Goal: Task Accomplishment & Management: Manage account settings

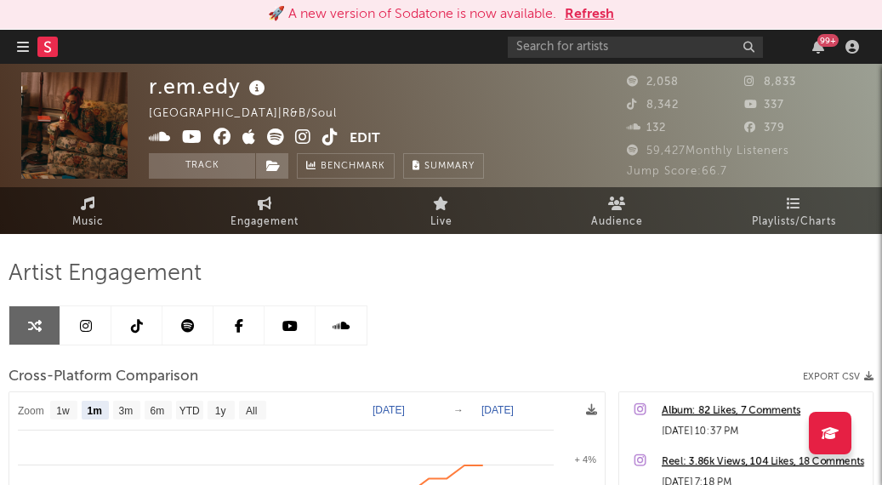
select select "1m"
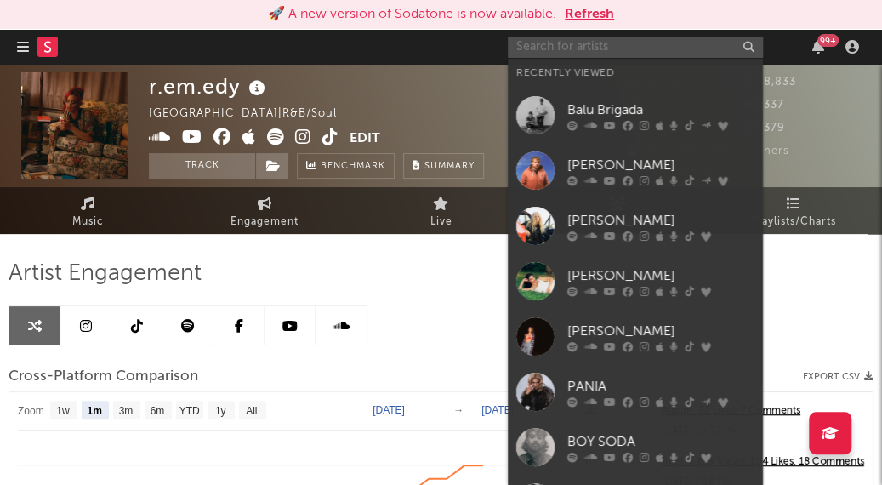
click at [555, 49] on input "text" at bounding box center [635, 47] width 255 height 21
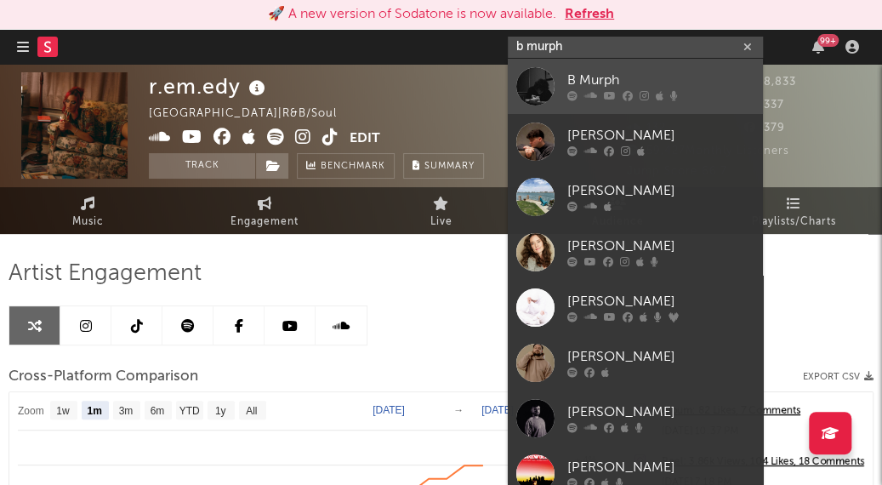
type input "b murph"
click at [594, 68] on link "B Murph" at bounding box center [635, 86] width 255 height 55
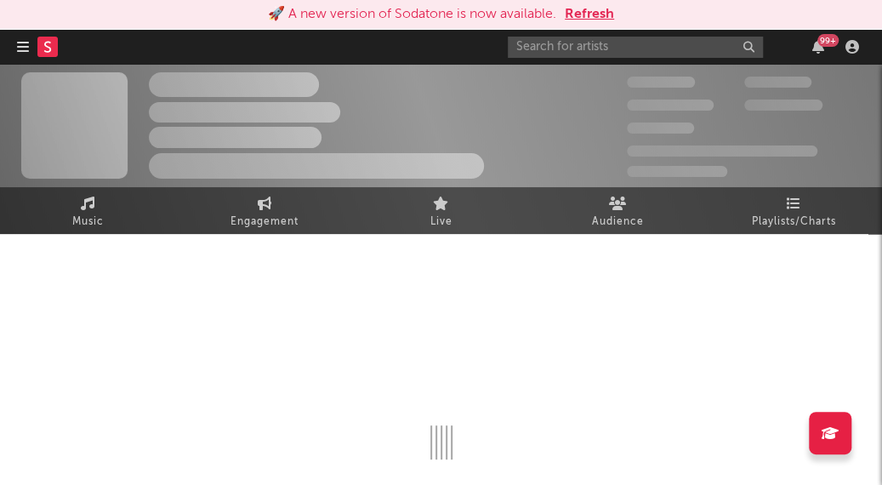
select select "1w"
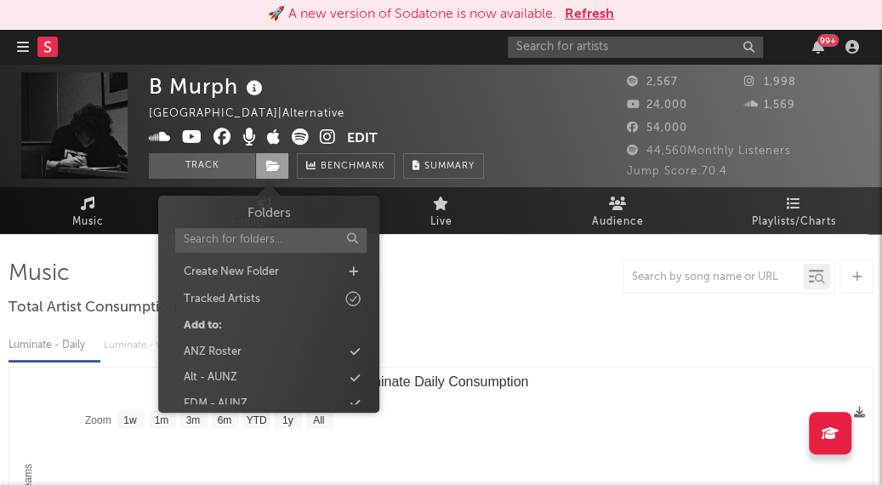
click at [277, 164] on icon at bounding box center [273, 166] width 14 height 12
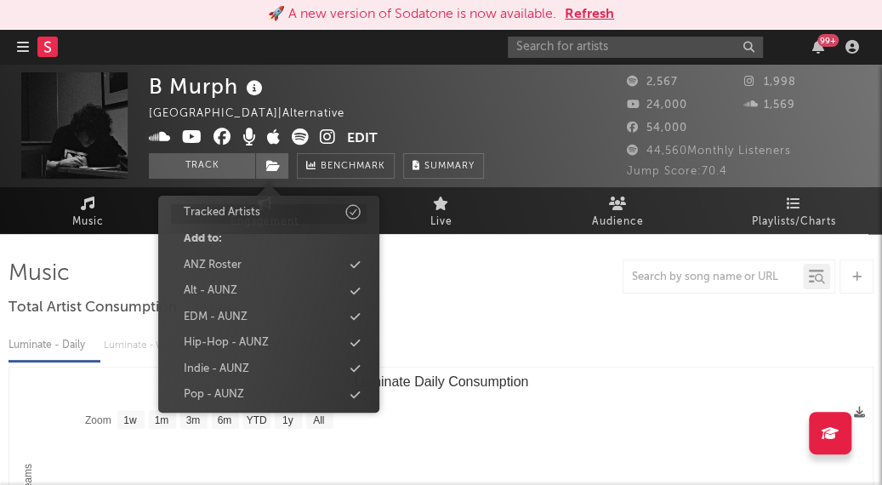
scroll to position [144, 0]
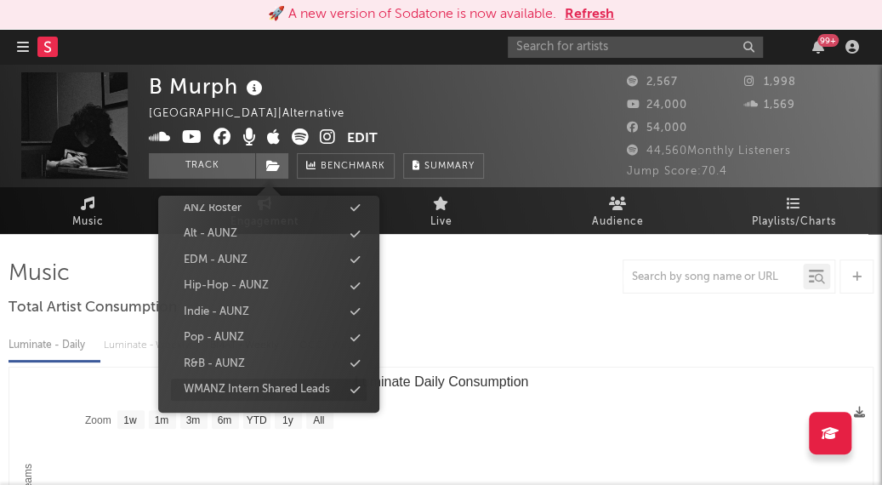
click at [355, 387] on icon at bounding box center [354, 389] width 9 height 11
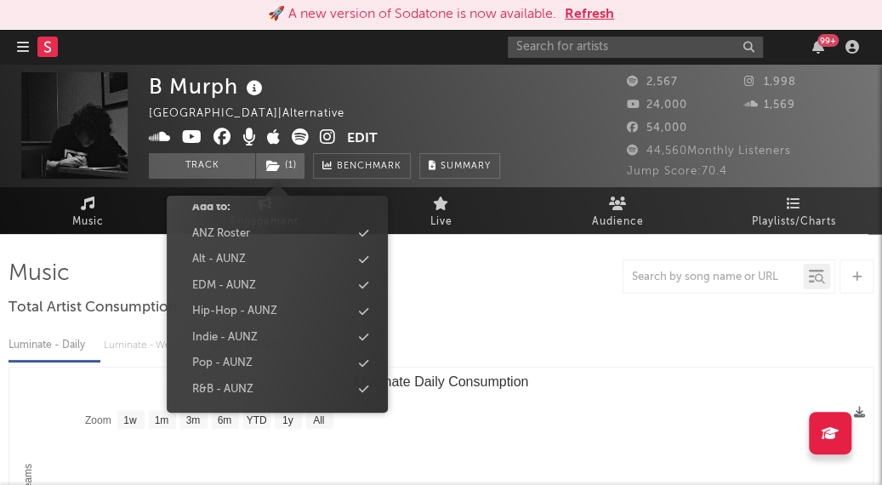
click at [433, 75] on div "B Murph Australia | Alternative Edit Track ( 1 ) Benchmark Summary" at bounding box center [324, 125] width 351 height 106
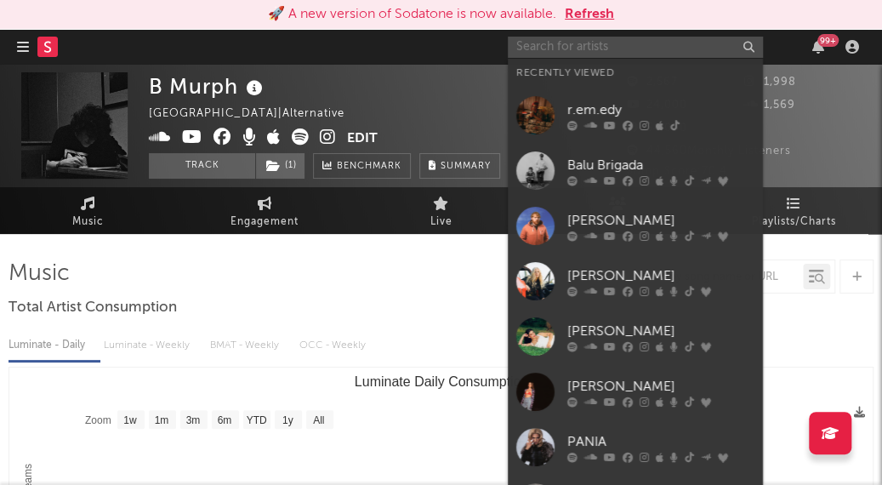
click at [565, 51] on input "text" at bounding box center [635, 47] width 255 height 21
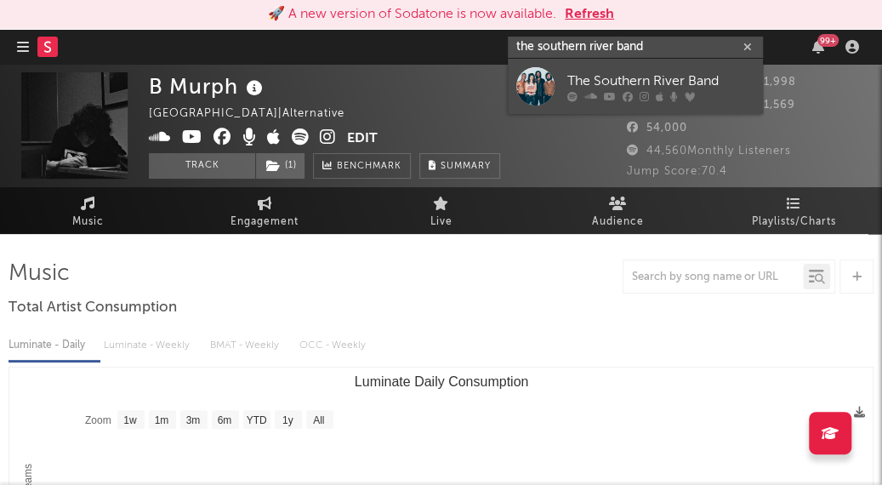
type input "the southern river band"
click at [612, 76] on div "The Southern River Band" at bounding box center [660, 81] width 187 height 20
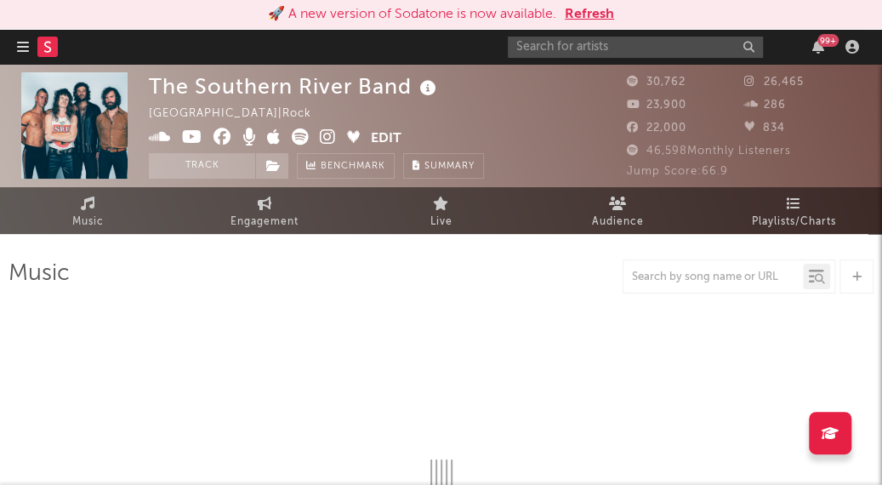
select select "6m"
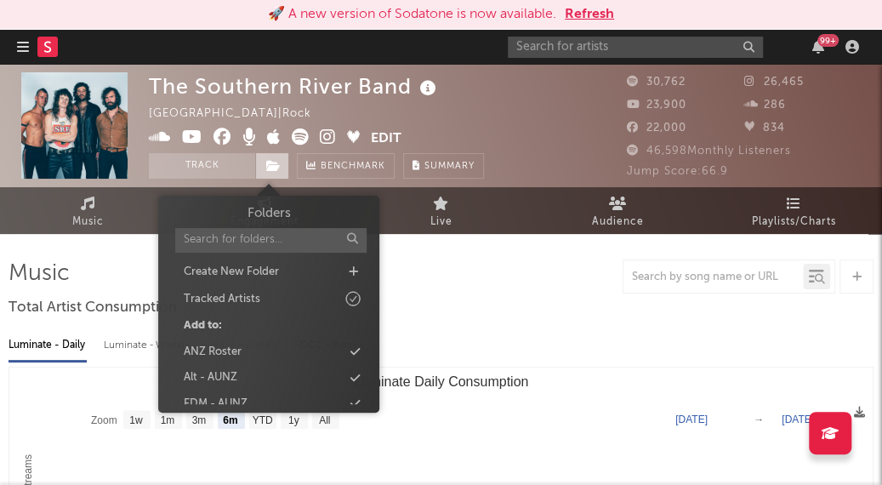
click at [271, 160] on icon at bounding box center [273, 166] width 14 height 12
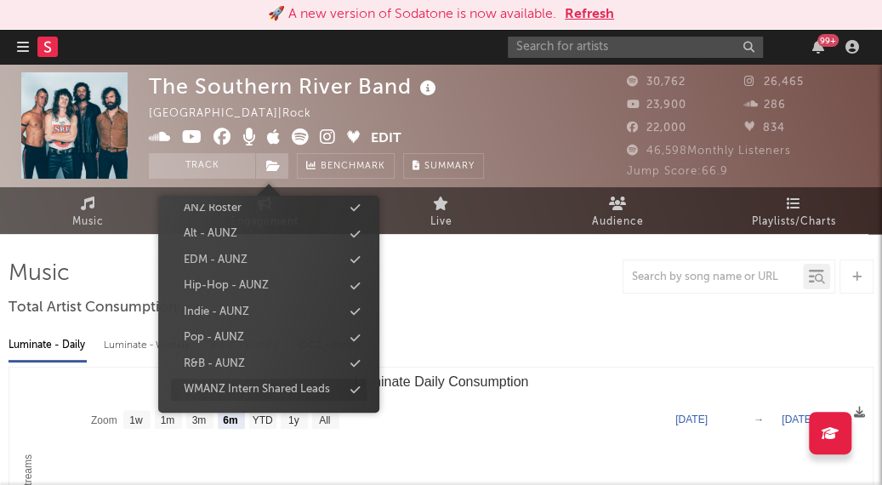
click at [354, 390] on icon at bounding box center [354, 389] width 9 height 11
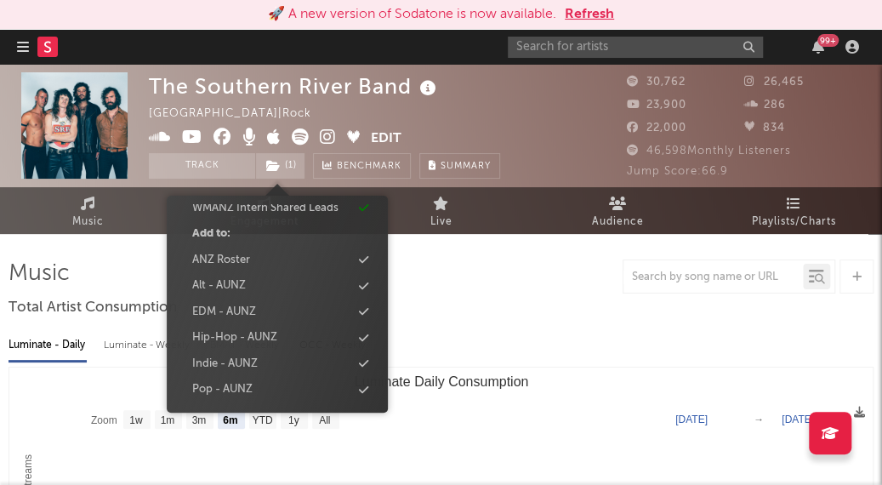
scroll to position [170, 0]
click at [561, 38] on input "text" at bounding box center [635, 47] width 255 height 21
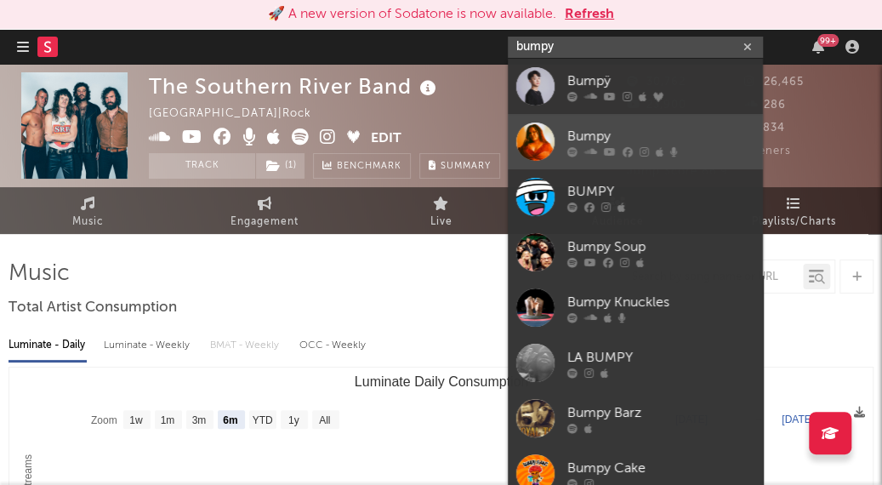
type input "bumpy"
click at [619, 125] on link "Bumpy" at bounding box center [635, 141] width 255 height 55
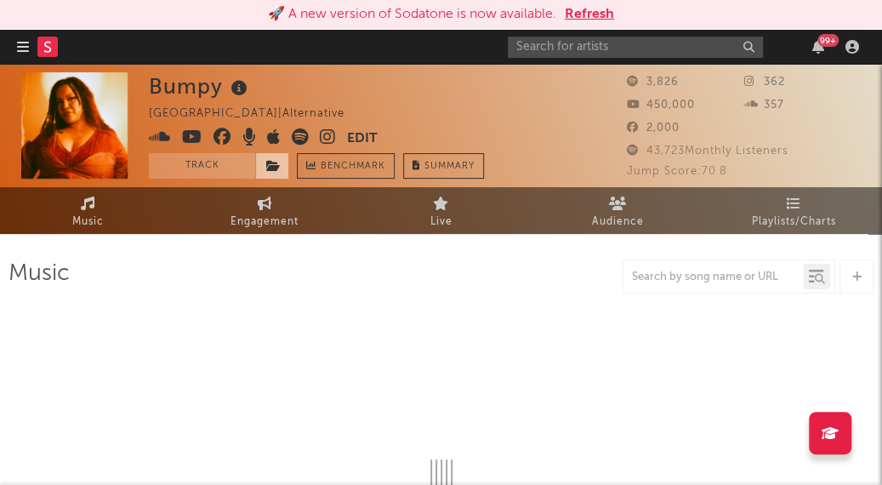
select select "6m"
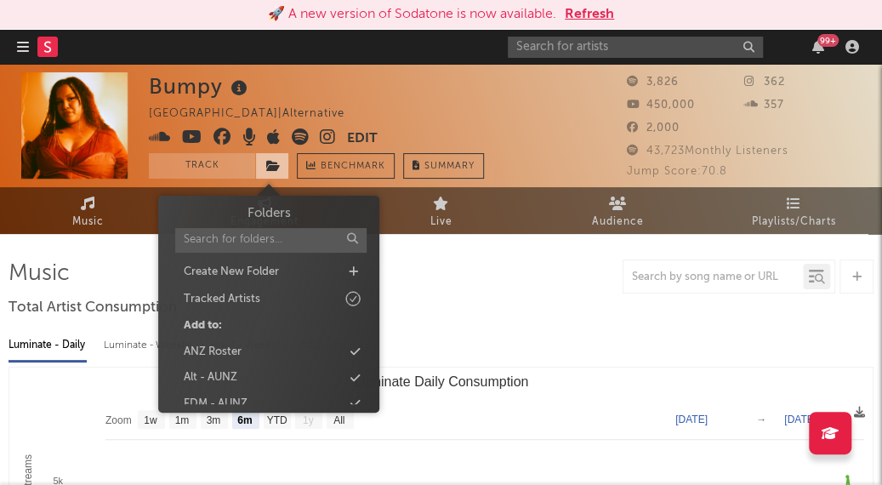
click at [276, 160] on icon at bounding box center [273, 166] width 14 height 12
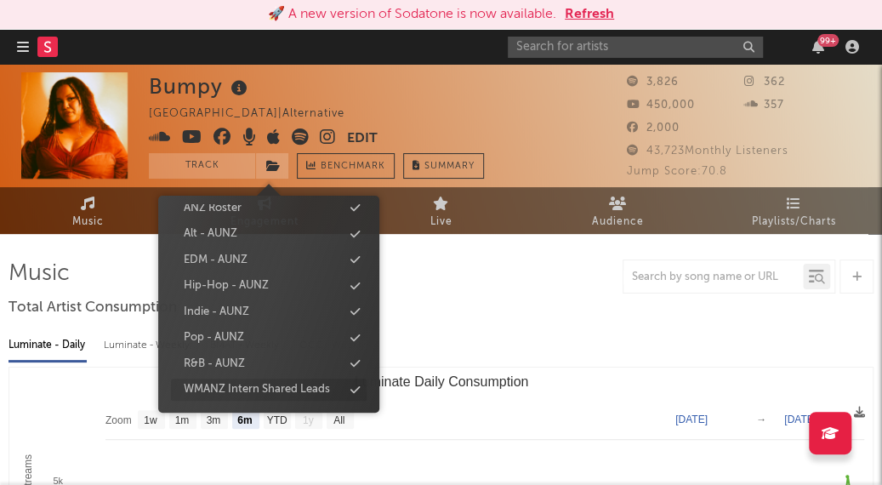
click at [355, 389] on icon at bounding box center [354, 389] width 9 height 11
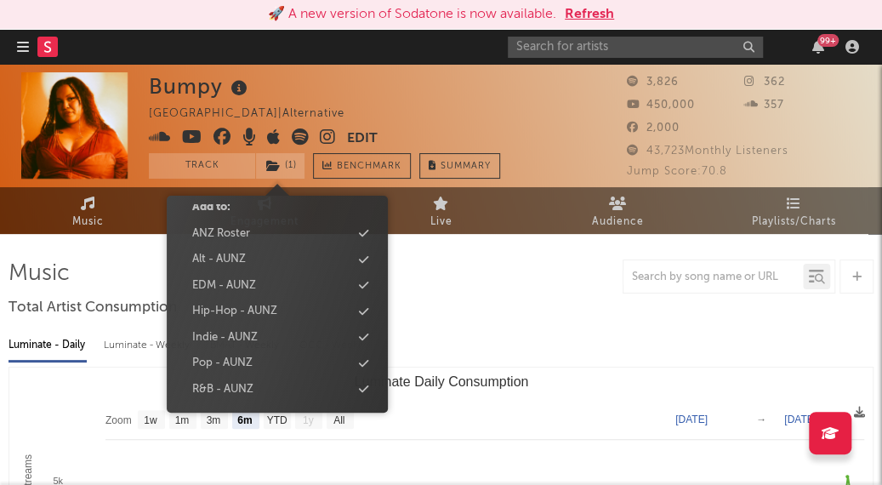
click at [387, 43] on nav "Dashboard Discovery Assistant Charts Leads 99 +" at bounding box center [441, 47] width 882 height 34
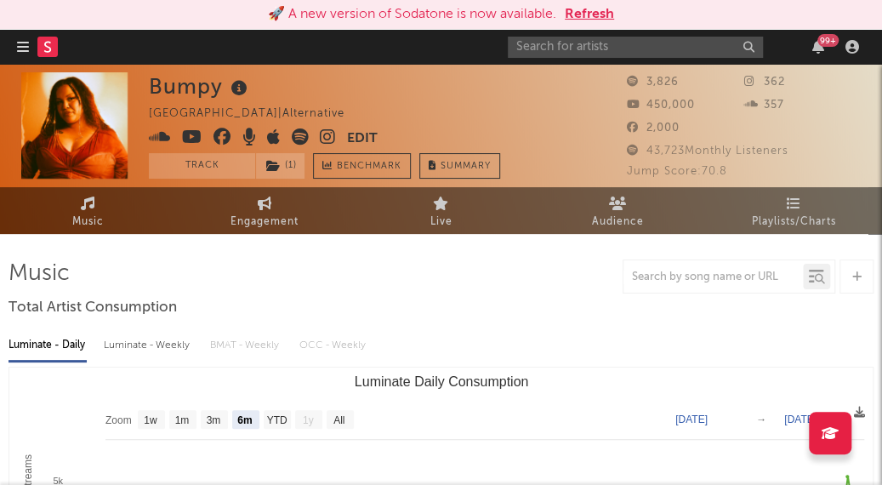
click at [21, 41] on icon "button" at bounding box center [23, 47] width 12 height 14
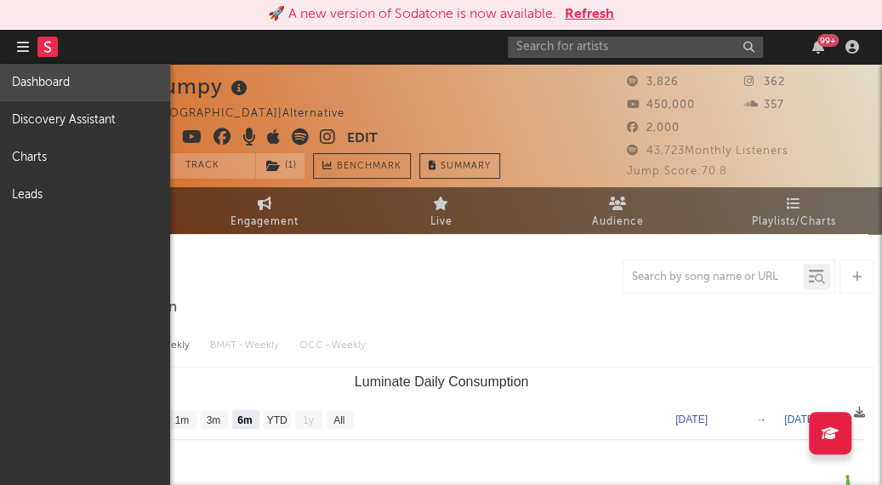
click at [46, 85] on link "Dashboard" at bounding box center [85, 82] width 170 height 37
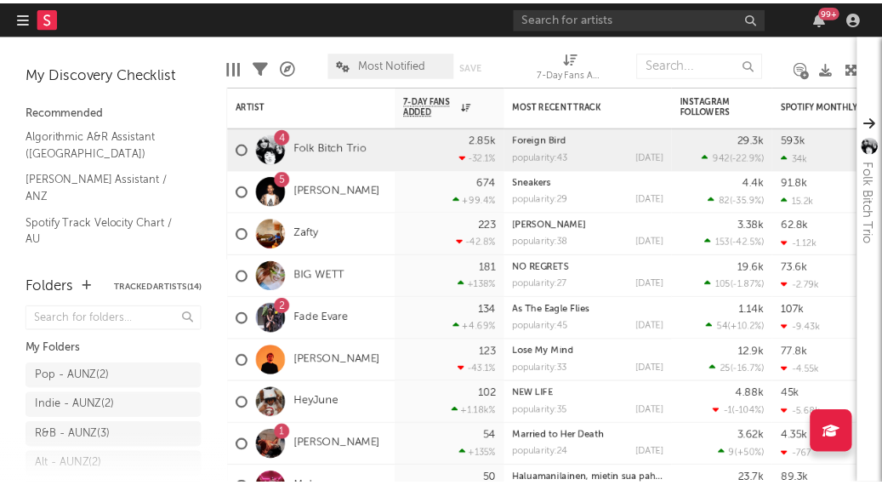
scroll to position [259, 0]
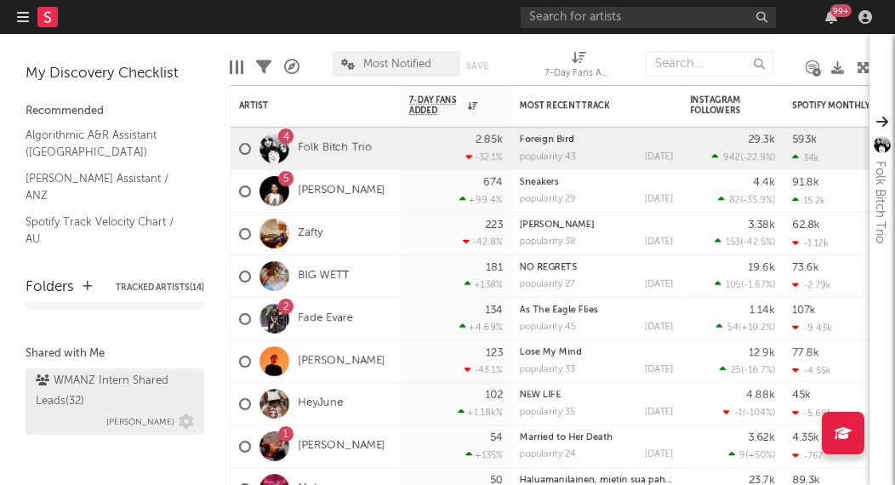
click at [98, 383] on div "WMANZ Intern Shared Leads ( 32 )" at bounding box center [113, 391] width 154 height 41
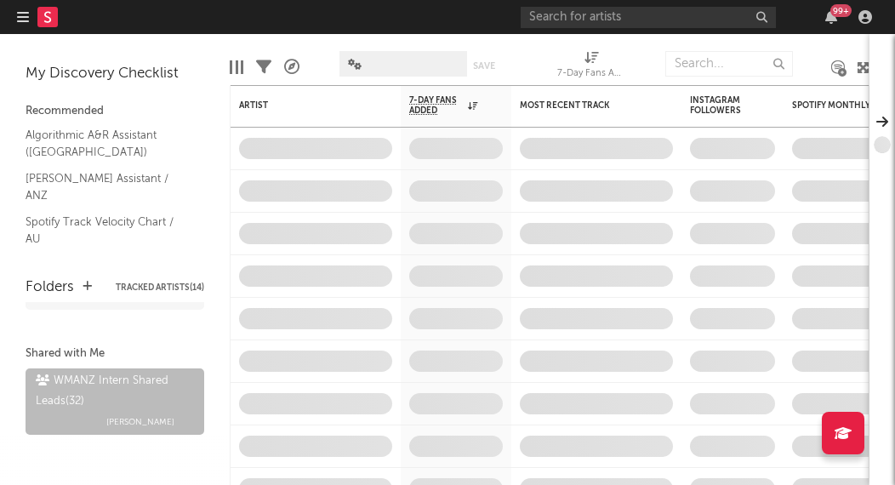
click at [310, 34] on div "Edit Columns Filters A&R Pipeline Save Save as 7-Day Fans Added (7-Day Fans Add…" at bounding box center [550, 59] width 640 height 51
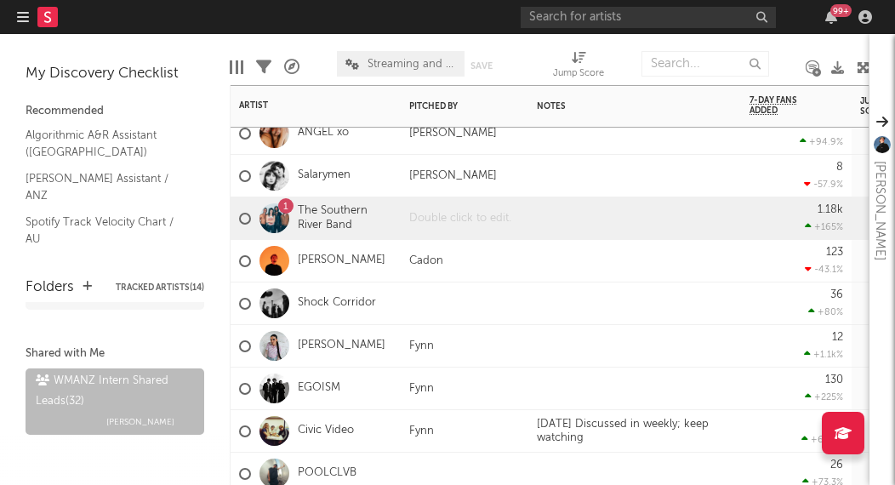
click at [423, 219] on div at bounding box center [465, 218] width 128 height 42
click at [429, 218] on div at bounding box center [465, 218] width 128 height 42
click at [497, 294] on div at bounding box center [465, 303] width 128 height 42
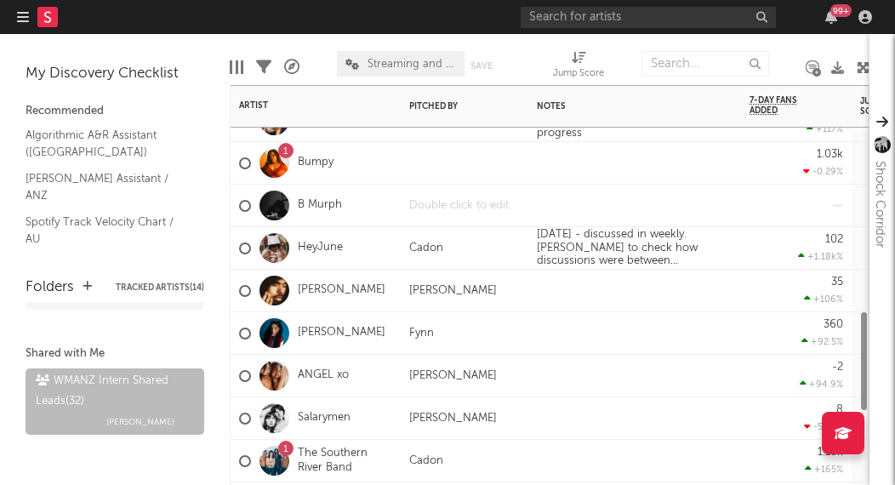
click at [411, 219] on div at bounding box center [465, 206] width 128 height 42
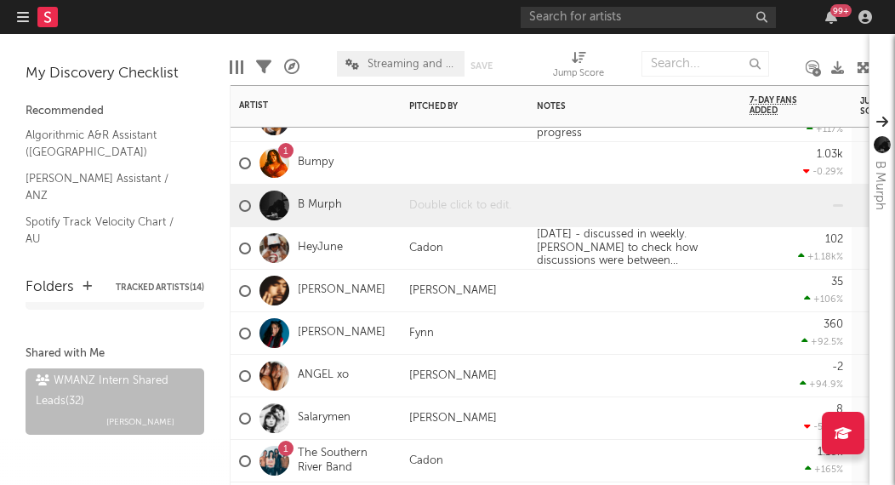
click at [411, 219] on div at bounding box center [465, 206] width 128 height 42
click at [427, 196] on div at bounding box center [465, 206] width 128 height 42
copy div "Cadon"
click at [548, 181] on div at bounding box center [634, 163] width 213 height 42
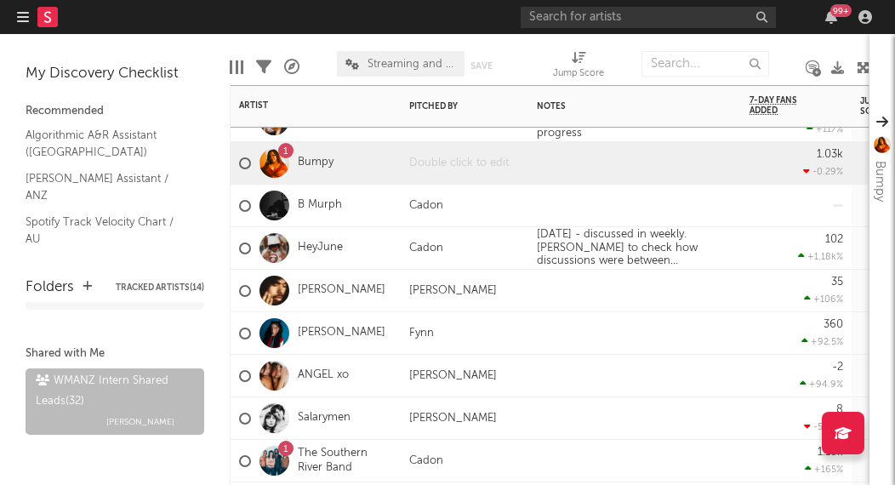
click at [425, 162] on div at bounding box center [465, 163] width 128 height 42
paste div
click at [562, 179] on div at bounding box center [634, 163] width 213 height 42
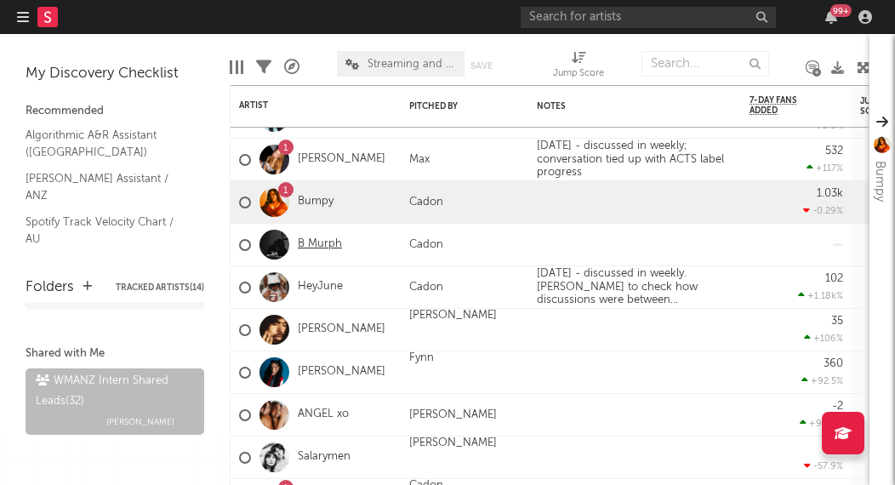
click at [323, 242] on link "B Murph" at bounding box center [320, 244] width 44 height 14
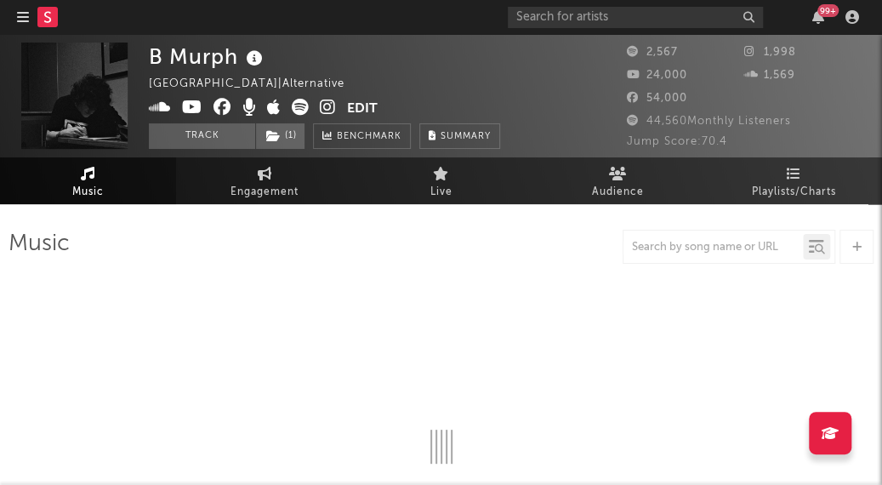
select select "1w"
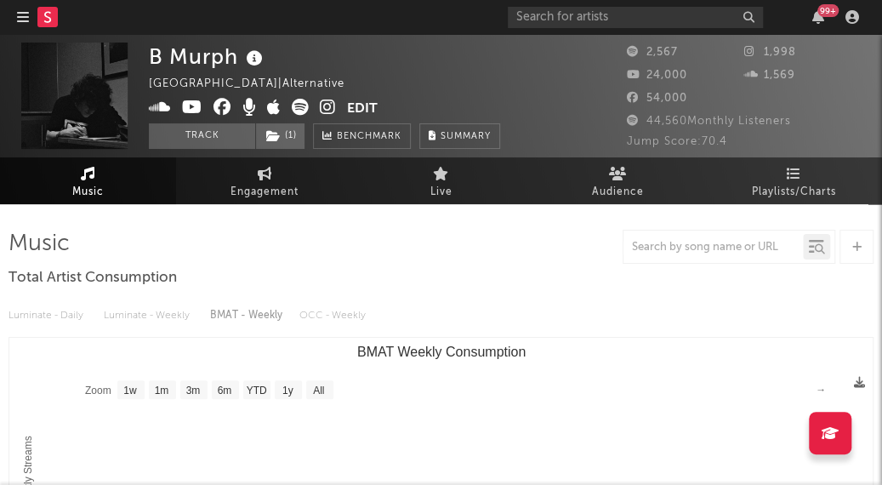
click at [328, 105] on icon at bounding box center [328, 107] width 16 height 17
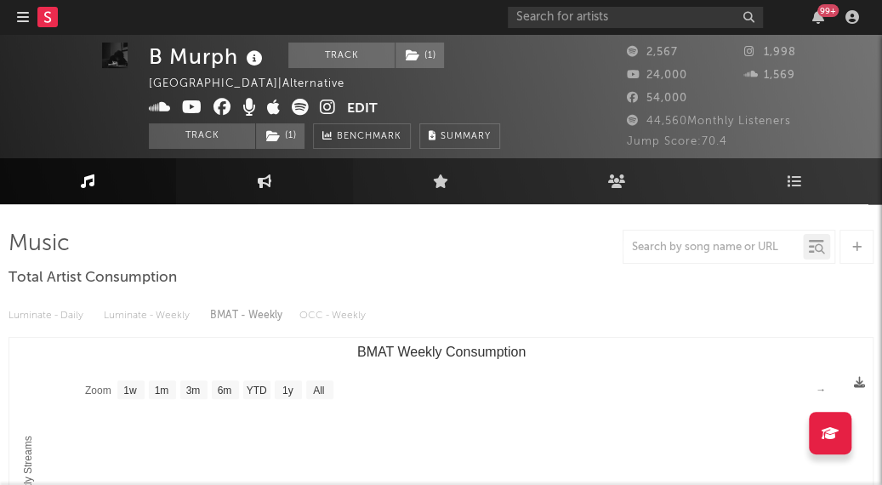
scroll to position [3, 0]
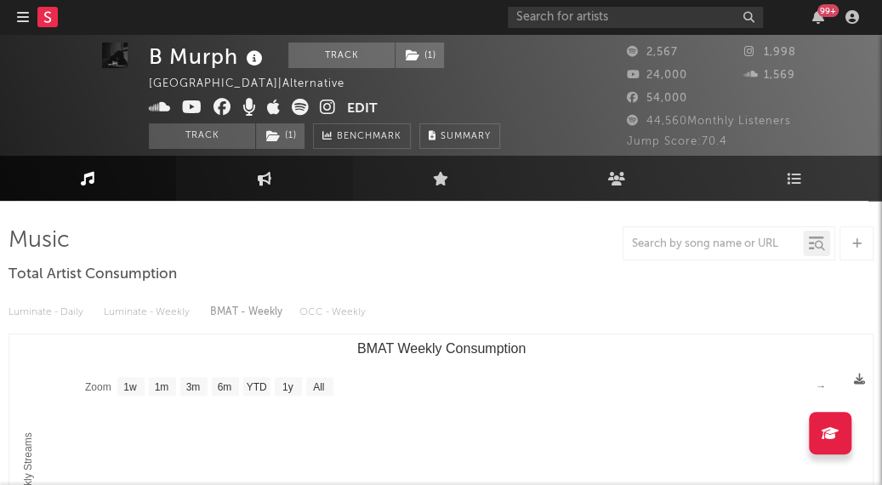
click at [274, 177] on link "Engagement" at bounding box center [264, 178] width 176 height 45
select select "1w"
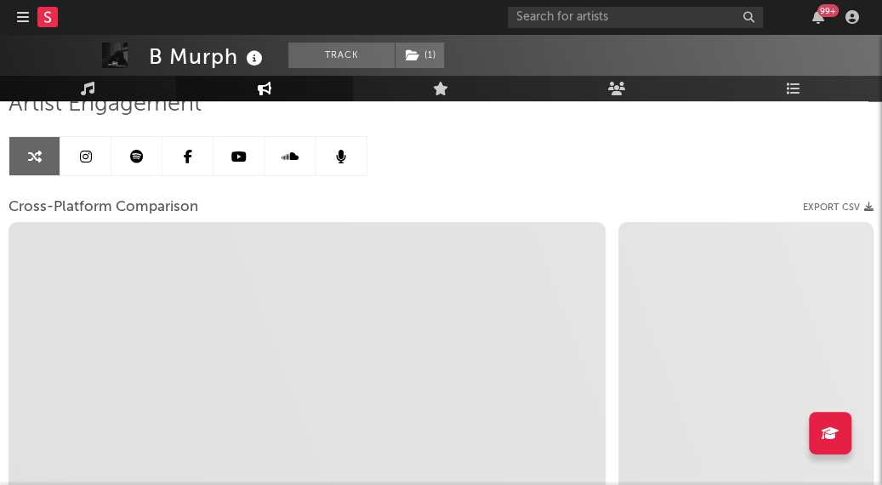
scroll to position [140, 0]
select select "1m"
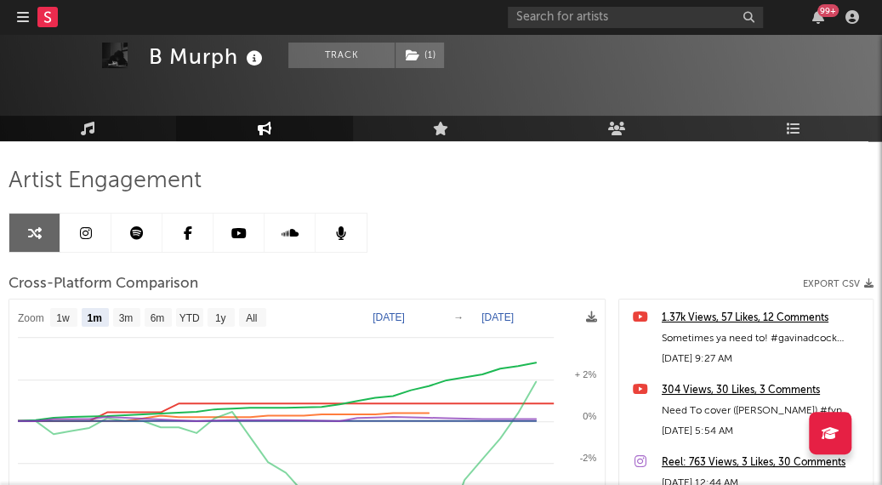
scroll to position [0, 0]
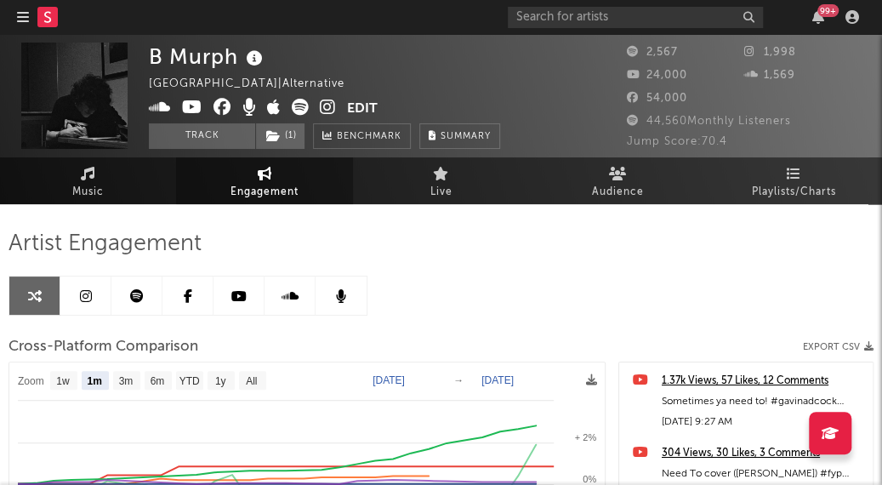
click at [533, 248] on div "Artist Engagement" at bounding box center [441, 244] width 865 height 29
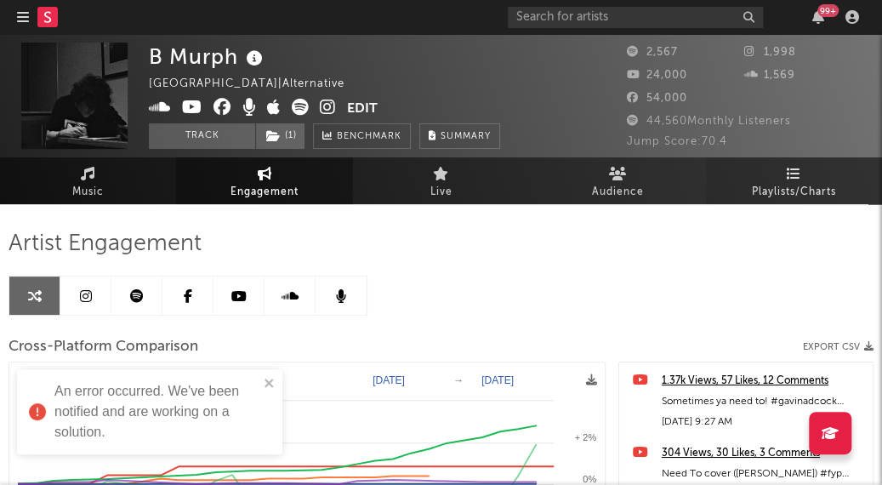
click at [802, 182] on span "Playlists/Charts" at bounding box center [794, 192] width 84 height 20
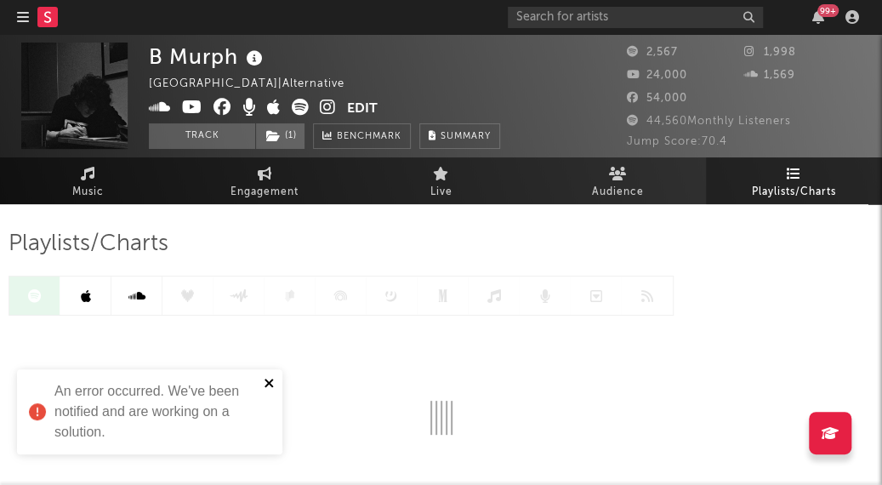
click at [271, 378] on icon "close" at bounding box center [270, 383] width 12 height 14
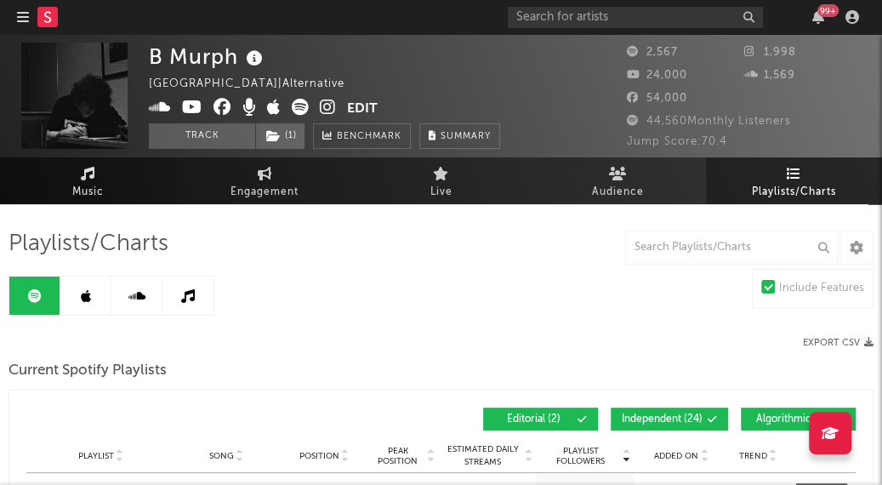
click at [105, 174] on link "Music" at bounding box center [88, 180] width 176 height 47
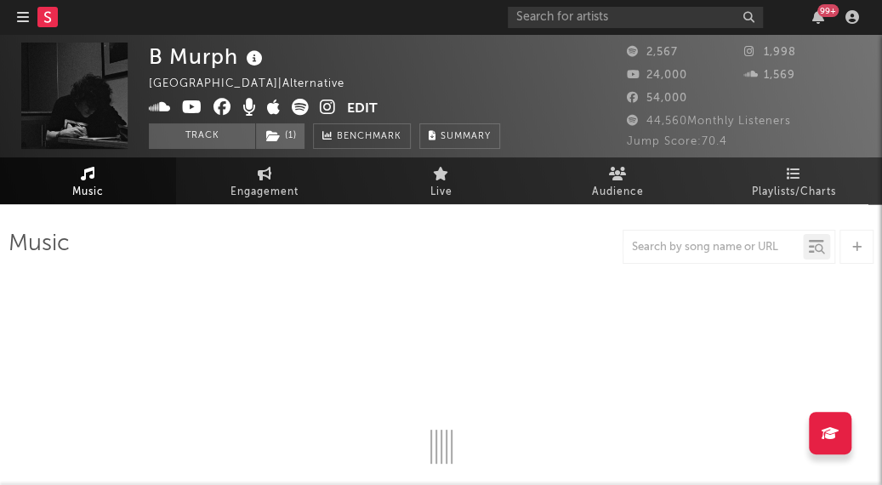
select select "1w"
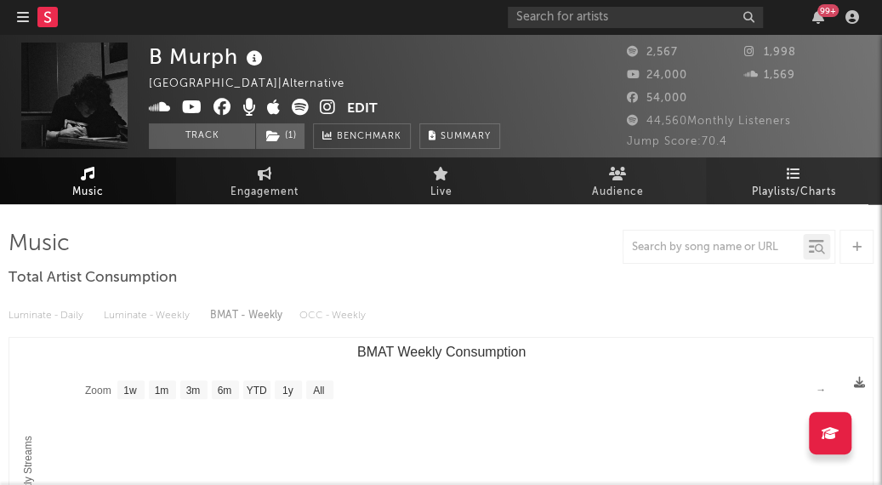
click at [790, 170] on icon at bounding box center [794, 174] width 14 height 14
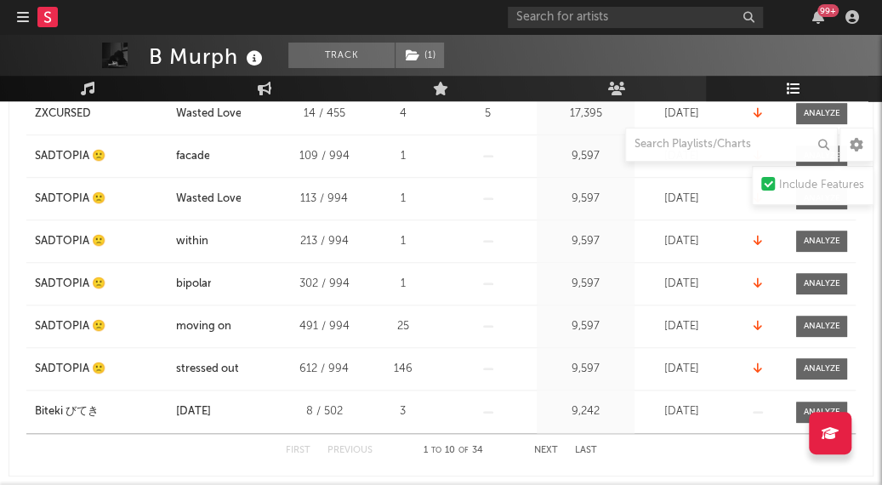
scroll to position [466, 0]
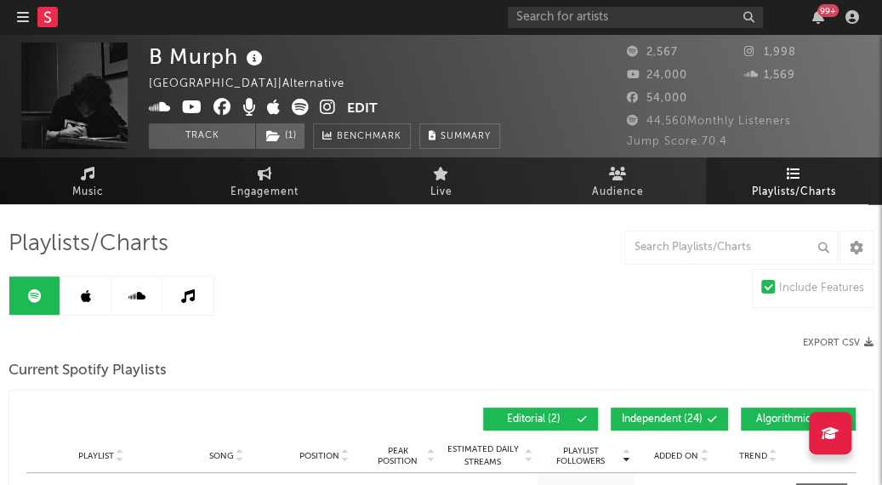
select select "1w"
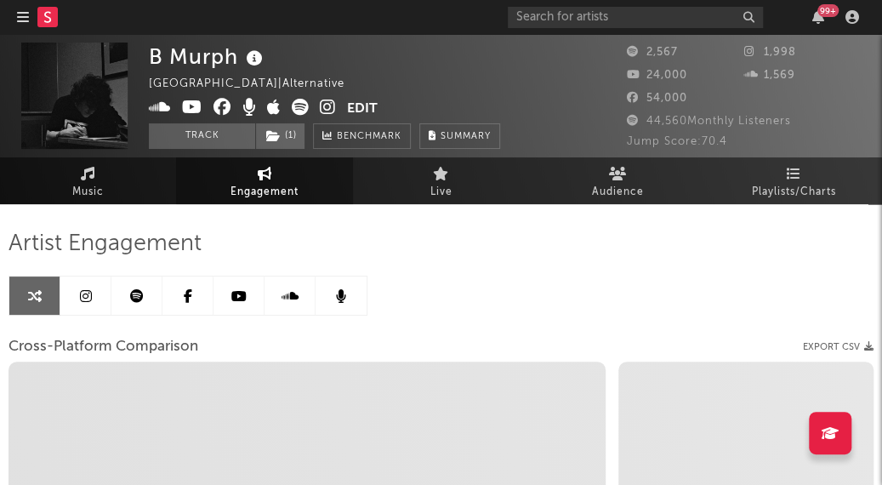
select select "1w"
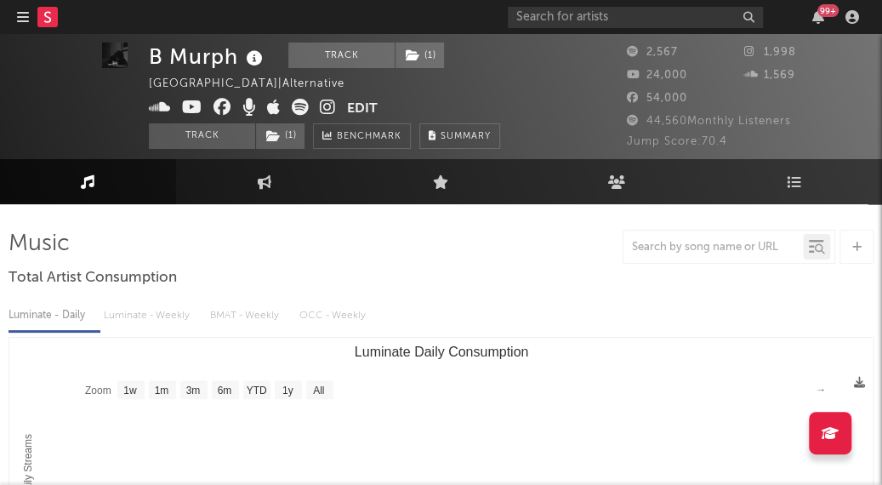
scroll to position [3, 0]
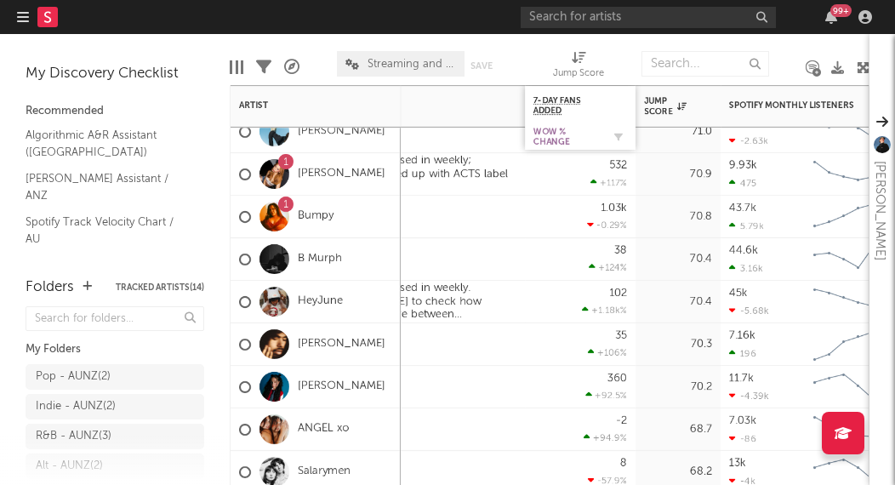
click at [559, 133] on div "WoW % Change" at bounding box center [567, 137] width 68 height 20
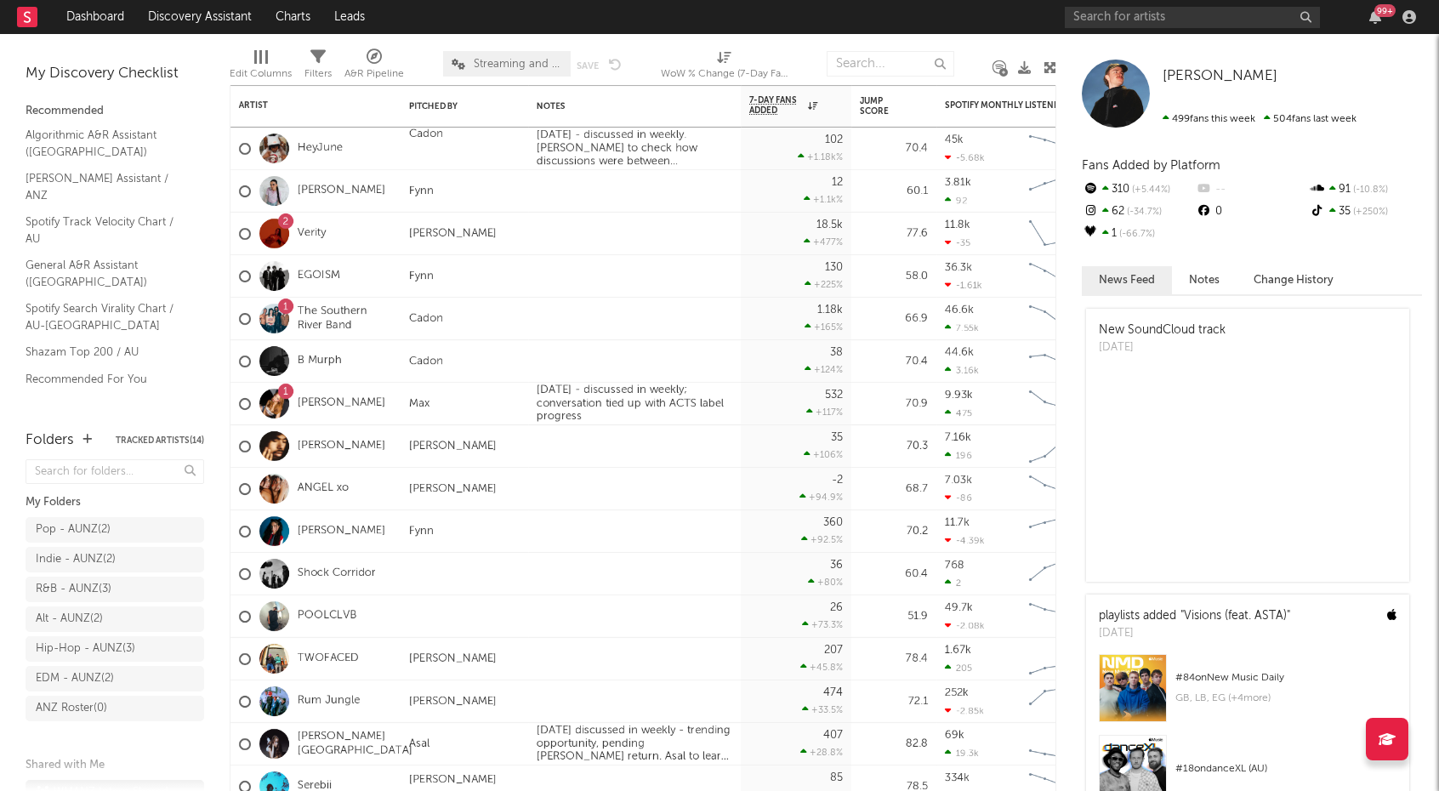
click at [894, 10] on nav "Dashboard Discovery Assistant Charts Leads 99 +" at bounding box center [719, 17] width 1439 height 34
